Goal: Information Seeking & Learning: Check status

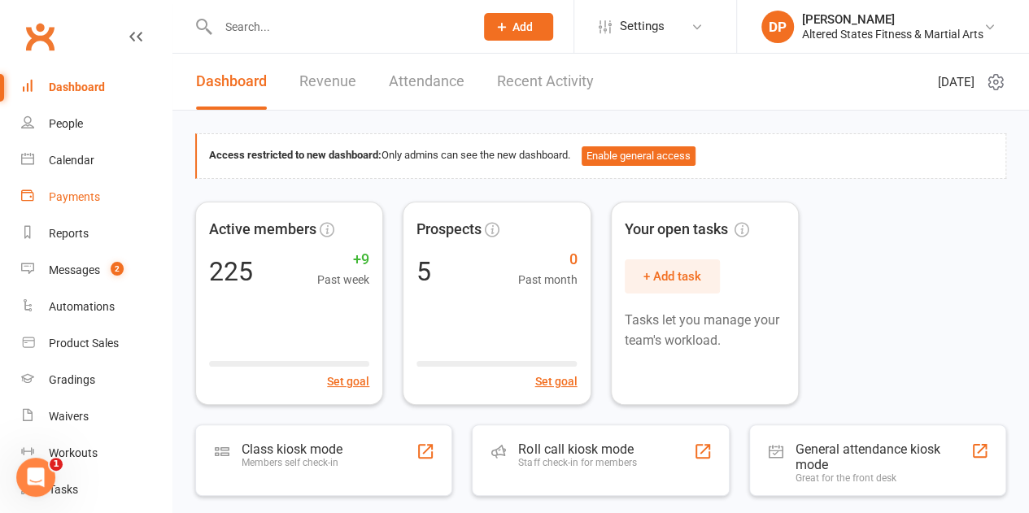
click at [79, 191] on div "Payments" at bounding box center [74, 196] width 51 height 13
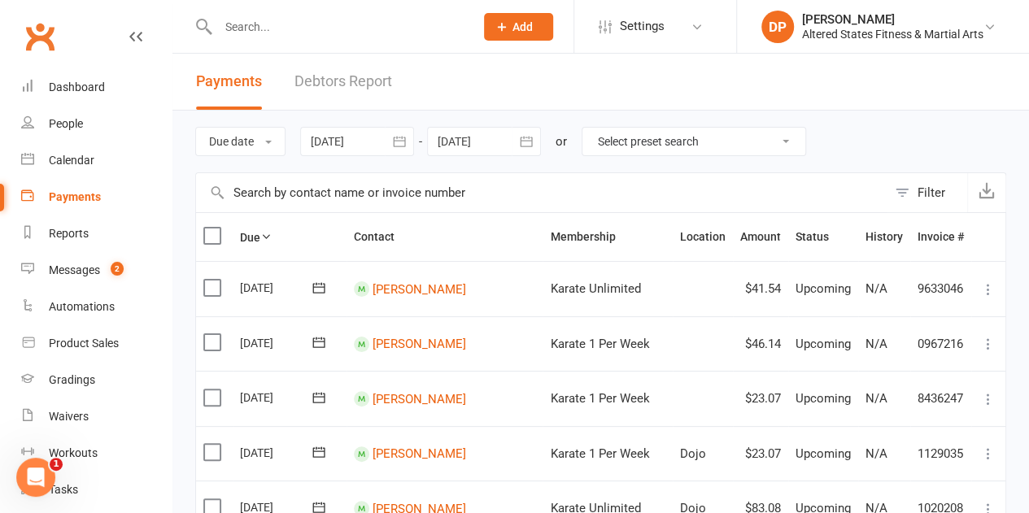
click at [219, 181] on input "text" at bounding box center [541, 192] width 691 height 39
click at [392, 151] on button "button" at bounding box center [399, 141] width 29 height 29
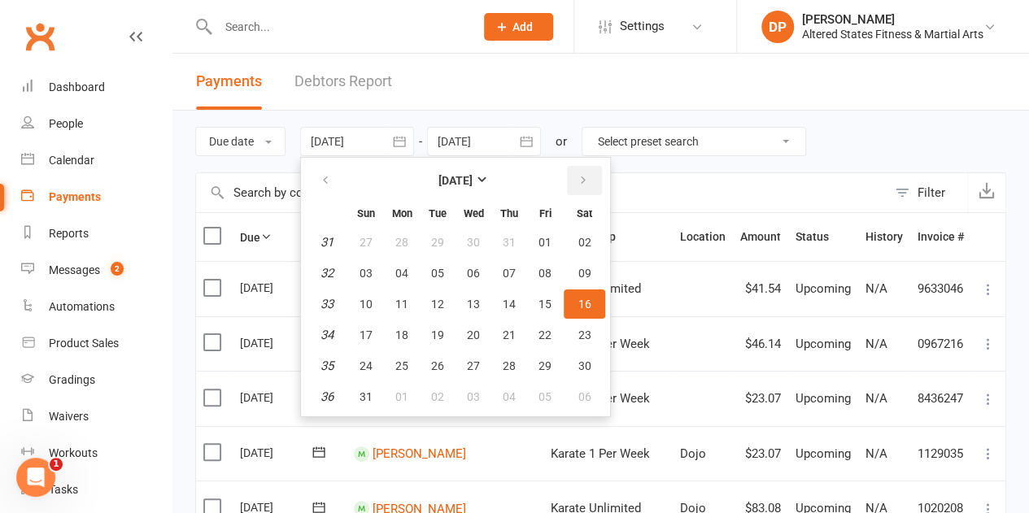
click at [579, 178] on icon "button" at bounding box center [583, 180] width 11 height 13
click at [480, 275] on span "10" at bounding box center [473, 273] width 13 height 13
type input "[DATE]"
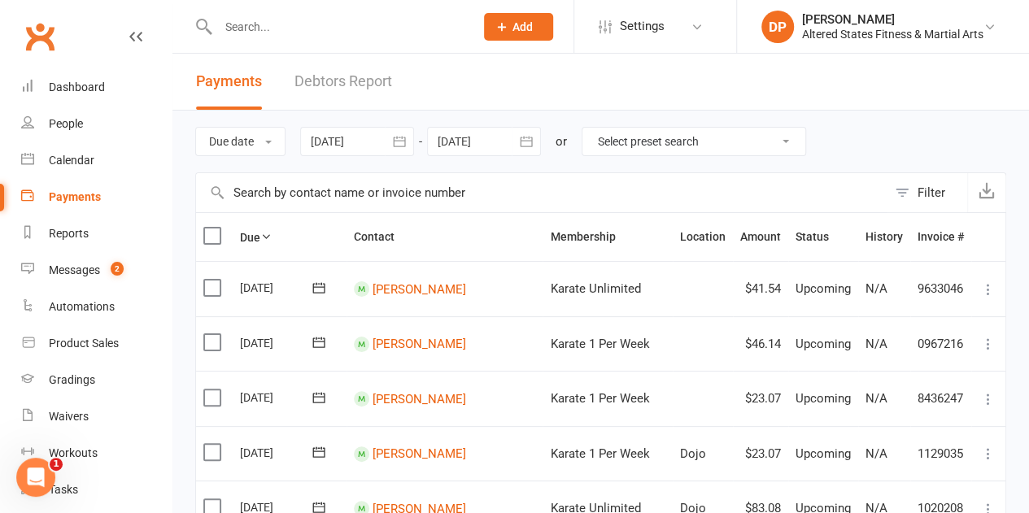
click at [531, 138] on icon "button" at bounding box center [526, 141] width 12 height 11
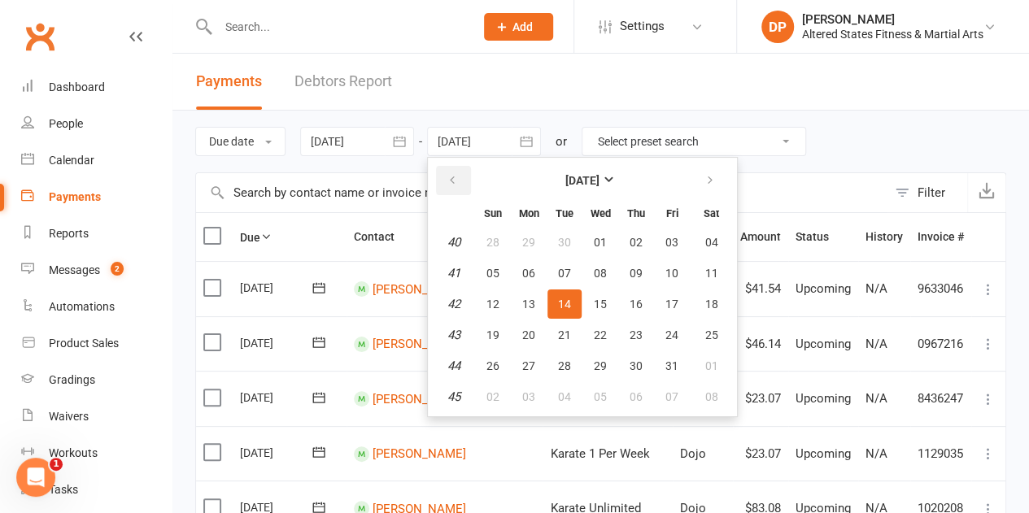
click at [463, 181] on button "button" at bounding box center [453, 180] width 35 height 29
click at [563, 332] on span "23" at bounding box center [564, 335] width 13 height 13
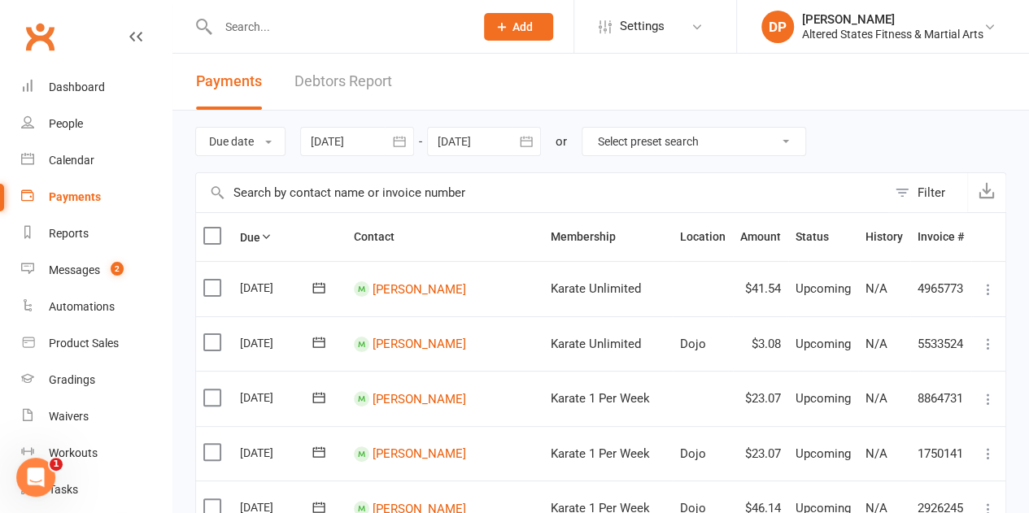
click at [408, 140] on icon "button" at bounding box center [399, 141] width 16 height 16
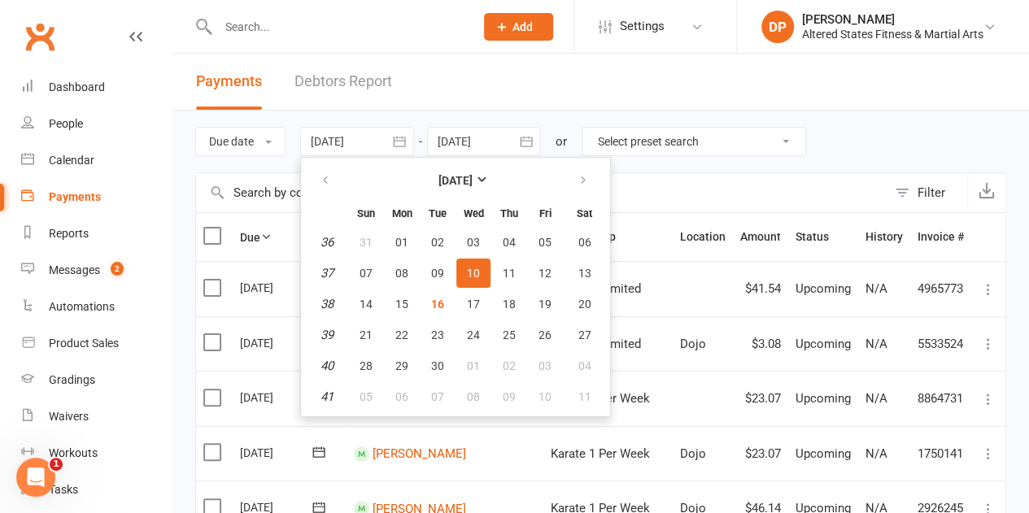
click at [521, 143] on icon "button" at bounding box center [526, 141] width 16 height 16
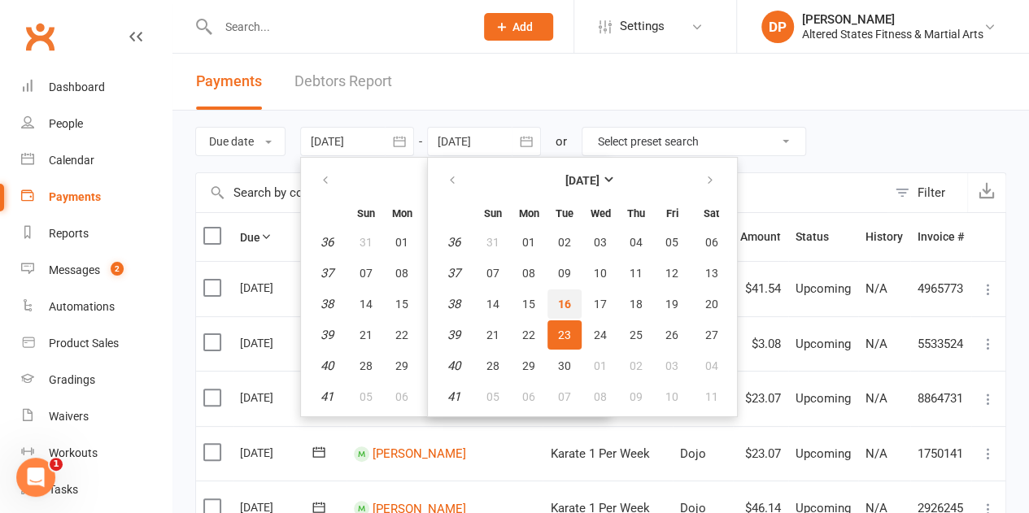
click at [561, 302] on span "16" at bounding box center [564, 304] width 13 height 13
type input "[DATE]"
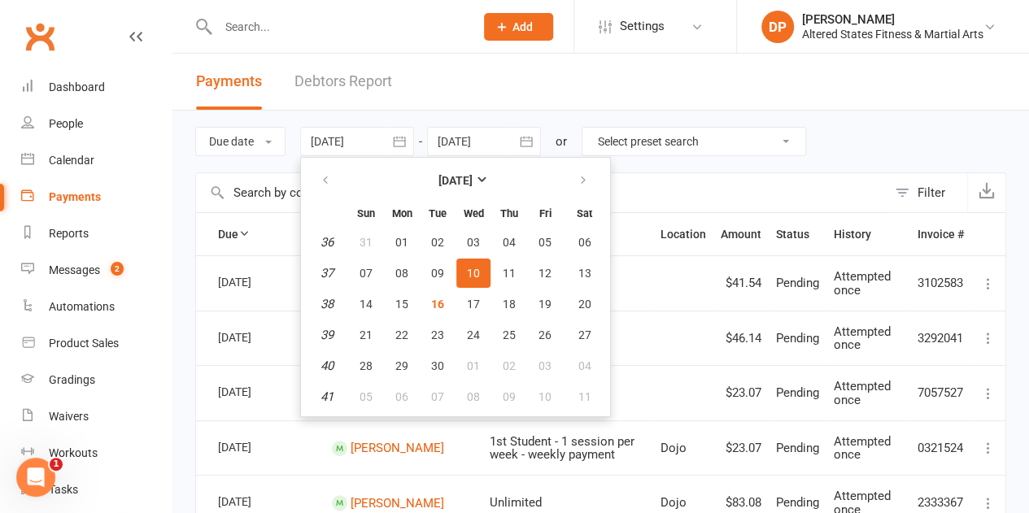
click at [647, 252] on th "Membership" at bounding box center [568, 234] width 172 height 42
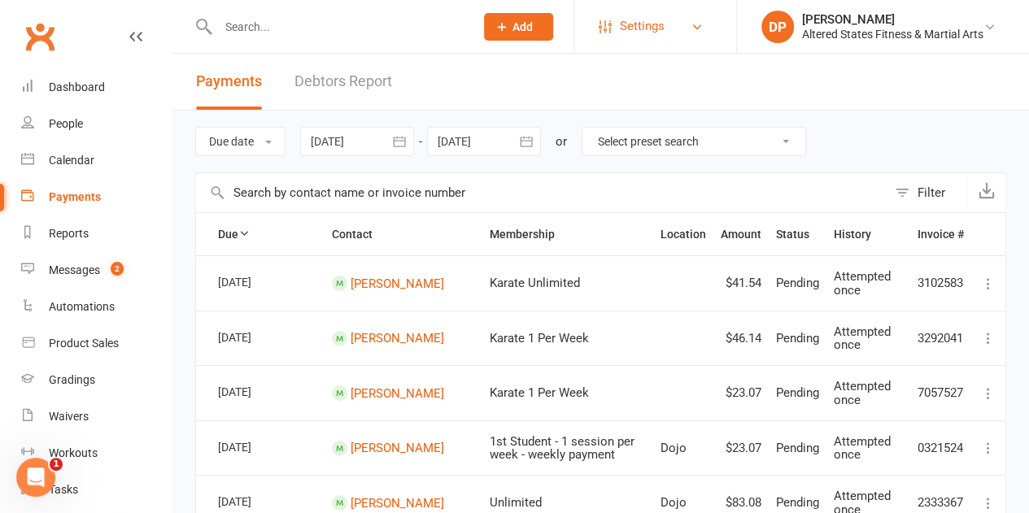
click at [645, 22] on span "Settings" at bounding box center [642, 26] width 45 height 37
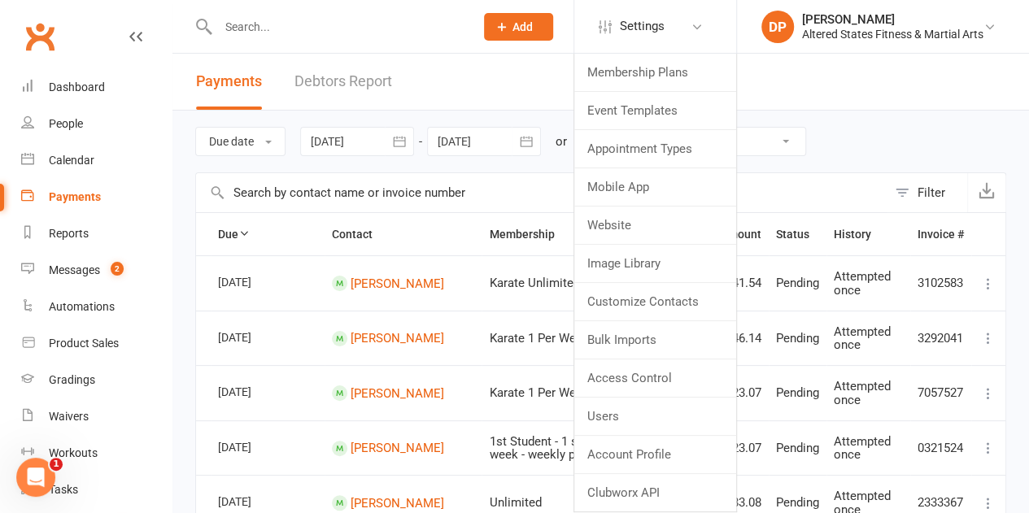
click at [414, 38] on div at bounding box center [329, 26] width 268 height 53
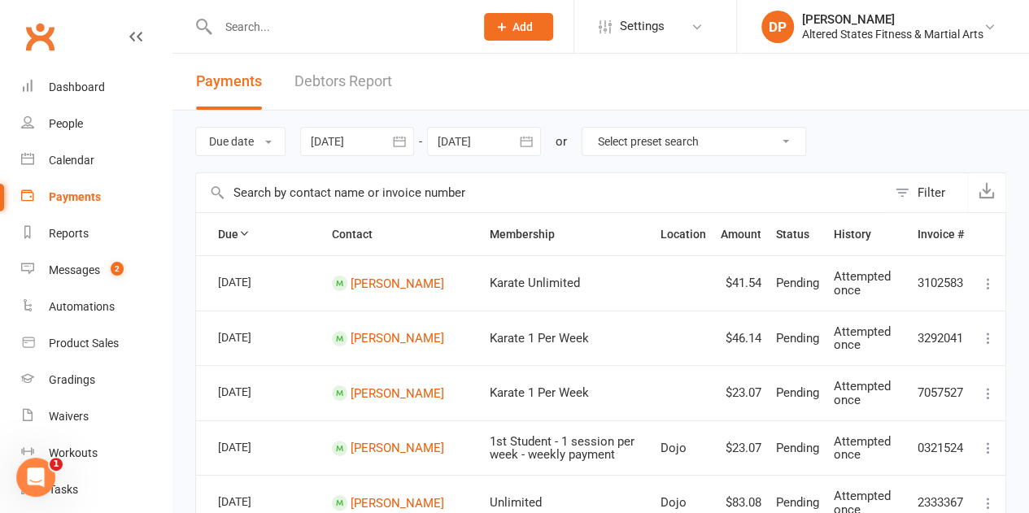
click at [387, 35] on input "text" at bounding box center [338, 26] width 250 height 23
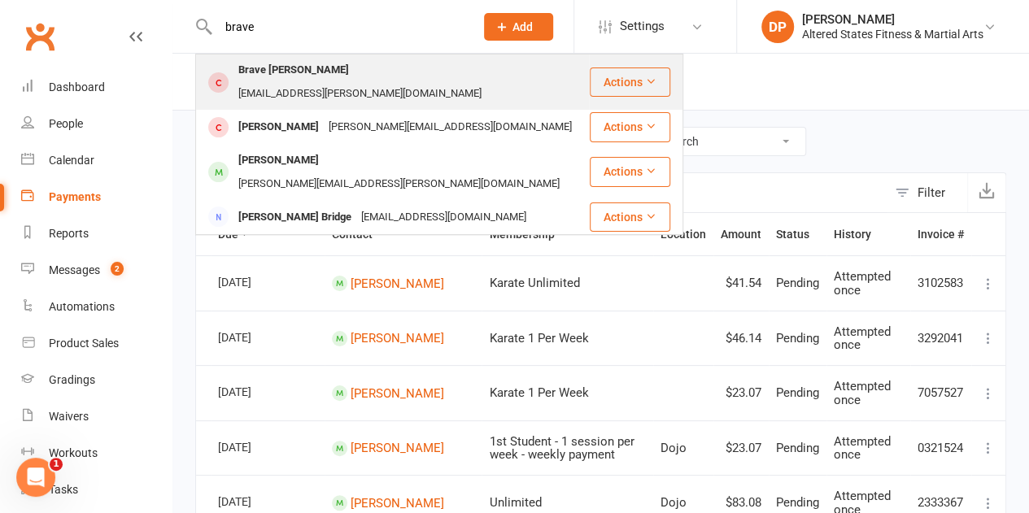
type input "brave"
click at [356, 83] on div "[EMAIL_ADDRESS][PERSON_NAME][DOMAIN_NAME]" at bounding box center [360, 94] width 253 height 24
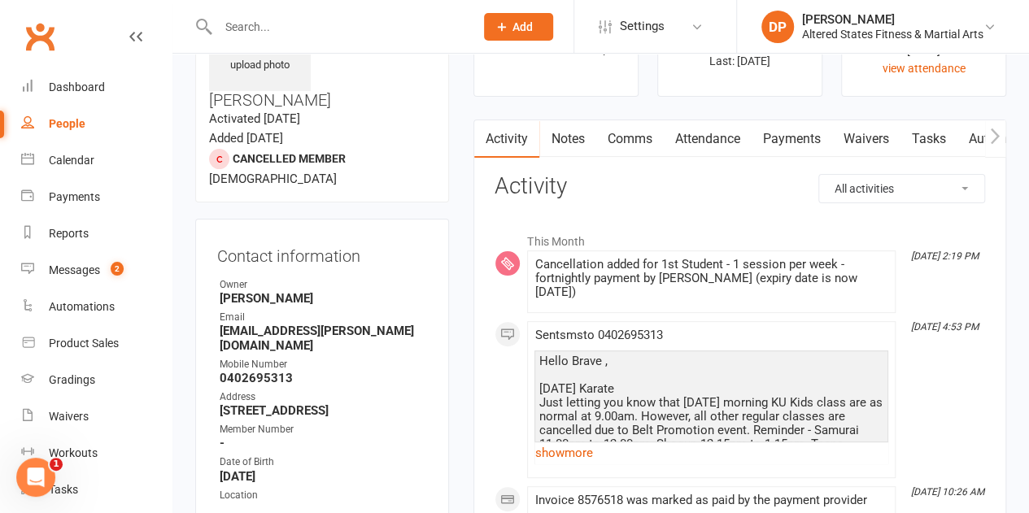
scroll to position [118, 0]
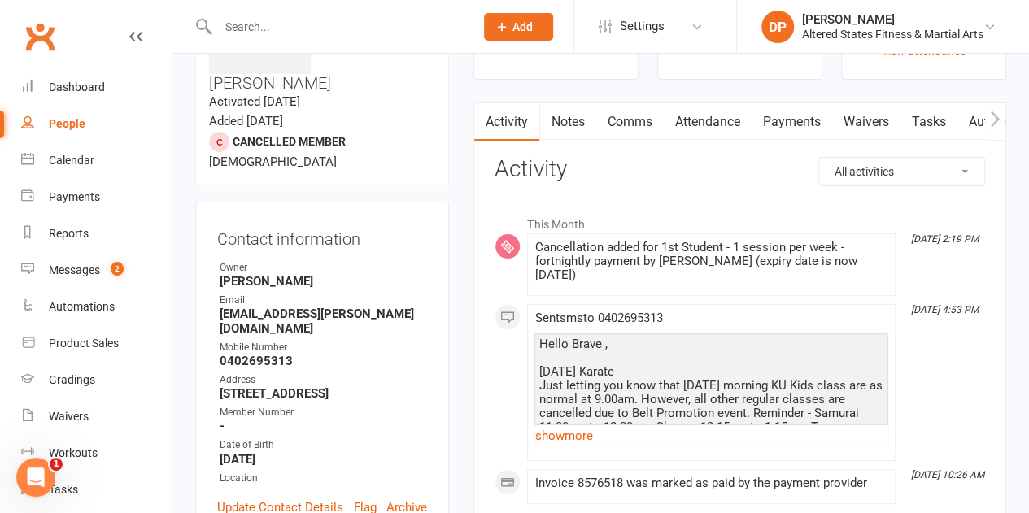
click at [793, 132] on link "Payments" at bounding box center [791, 121] width 81 height 37
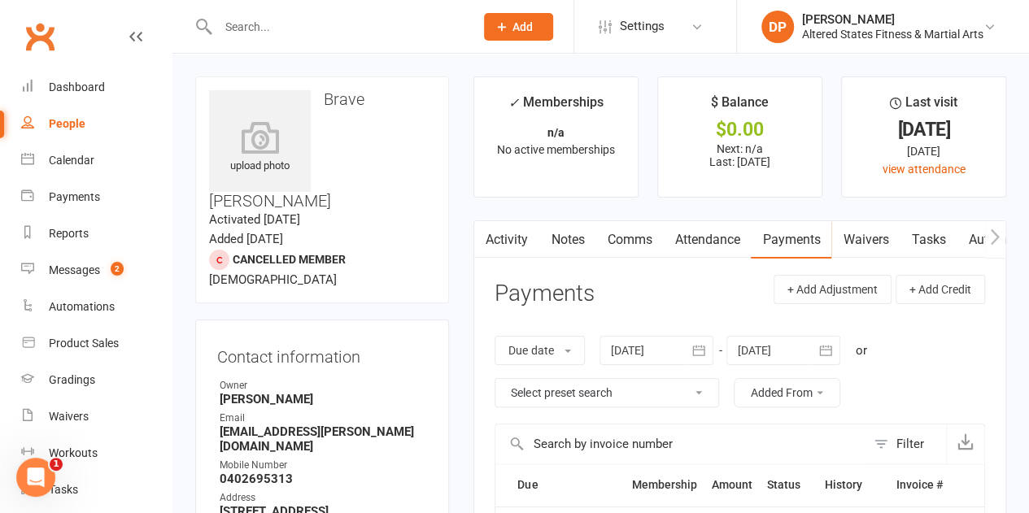
click at [711, 241] on link "Attendance" at bounding box center [707, 239] width 88 height 37
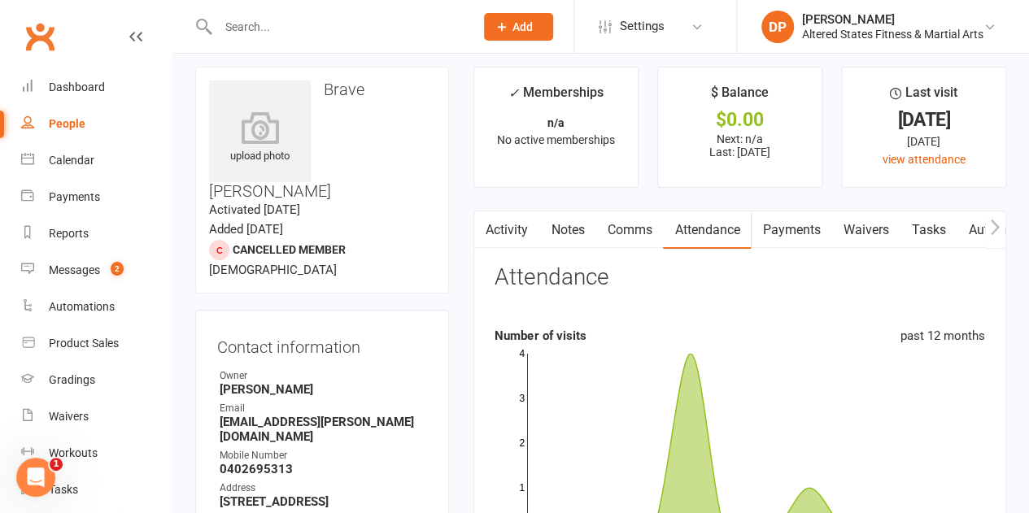
scroll to position [9, 0]
